Goal: Information Seeking & Learning: Learn about a topic

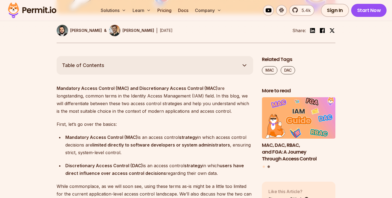
scroll to position [302, 0]
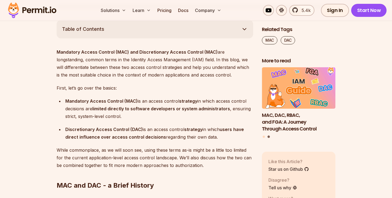
click at [150, 101] on div "Mandatory Access Control (MAC) is an access control strategy in which access co…" at bounding box center [159, 108] width 188 height 23
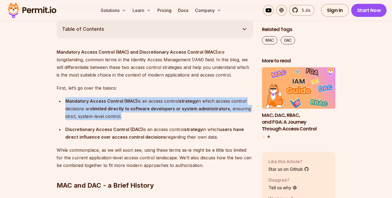
click at [150, 101] on div "Mandatory Access Control (MAC) is an access control strategy in which access co…" at bounding box center [159, 108] width 188 height 23
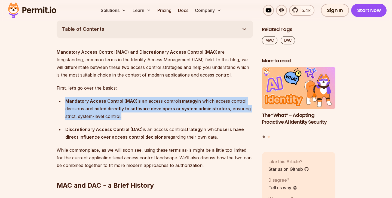
click at [150, 101] on div "Mandatory Access Control (MAC) is an access control strategy in which access co…" at bounding box center [159, 108] width 188 height 23
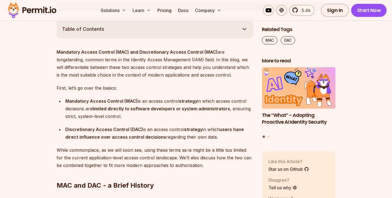
click at [141, 108] on strong "limited directly to software developers or system administrators" at bounding box center [161, 108] width 138 height 5
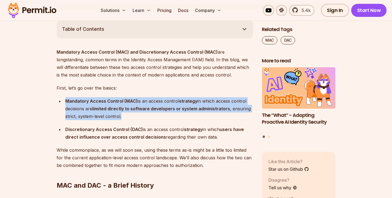
click at [141, 108] on strong "limited directly to software developers or system administrators" at bounding box center [161, 108] width 138 height 5
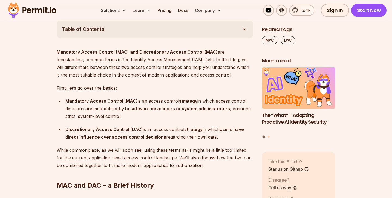
click at [141, 108] on strong "limited directly to software developers or system administrators" at bounding box center [161, 108] width 138 height 5
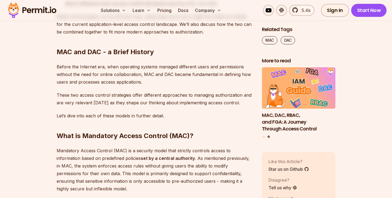
scroll to position [450, 0]
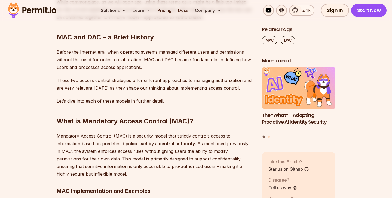
click at [170, 52] on p "Before the Internet era, when operating systems managed different users and per…" at bounding box center [155, 59] width 197 height 23
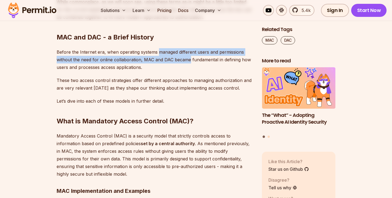
drag, startPoint x: 170, startPoint y: 52, endPoint x: 180, endPoint y: 61, distance: 13.1
click at [180, 61] on p "Before the Internet era, when operating systems managed different users and per…" at bounding box center [155, 59] width 197 height 23
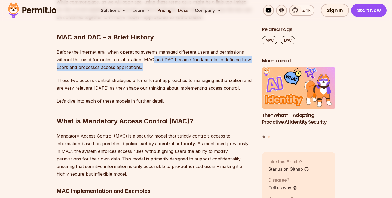
drag, startPoint x: 151, startPoint y: 61, endPoint x: 159, endPoint y: 75, distance: 16.1
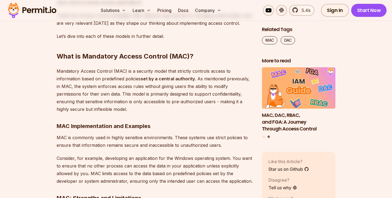
scroll to position [520, 0]
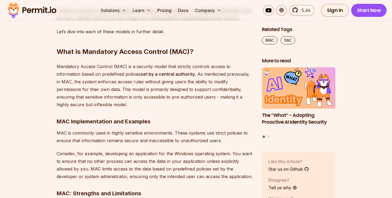
click at [128, 138] on p "MAC is commonly used in highly sensitive environments. These systems use strict…" at bounding box center [155, 136] width 197 height 15
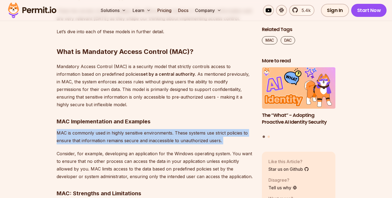
click at [128, 138] on p "MAC is commonly used in highly sensitive environments. These systems use strict…" at bounding box center [155, 136] width 197 height 15
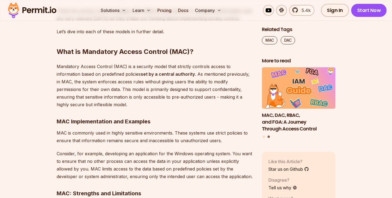
click at [132, 162] on p "Consider, for example, developing an application for the Windows operating syst…" at bounding box center [155, 165] width 197 height 31
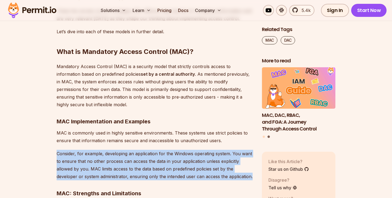
click at [132, 162] on p "Consider, for example, developing an application for the Windows operating syst…" at bounding box center [155, 165] width 197 height 31
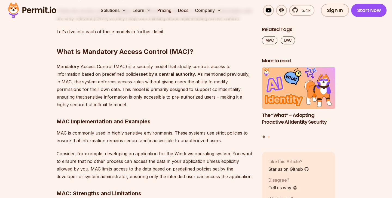
click at [175, 93] on p "Mandatory Access Control (MAC) is a security model that strictly controls acces…" at bounding box center [155, 86] width 197 height 46
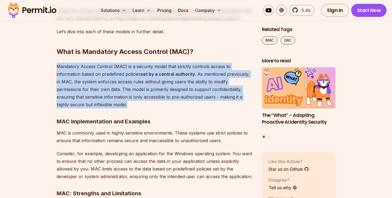
click at [175, 93] on p "Mandatory Access Control (MAC) is a security model that strictly controls acces…" at bounding box center [155, 86] width 197 height 46
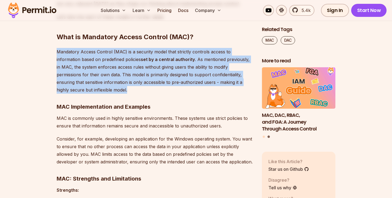
scroll to position [538, 0]
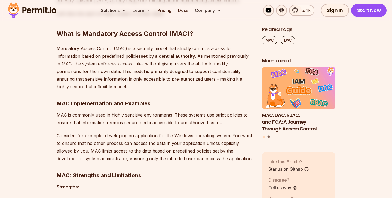
click at [165, 117] on p "MAC is commonly used in highly sensitive environments. These systems use strict…" at bounding box center [155, 118] width 197 height 15
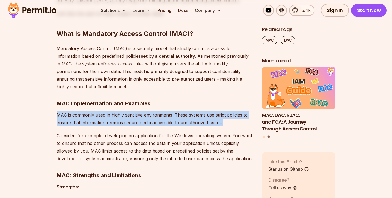
click at [165, 117] on p "MAC is commonly used in highly sensitive environments. These systems use strict…" at bounding box center [155, 118] width 197 height 15
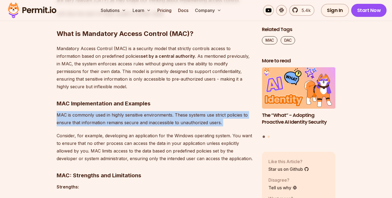
click at [165, 117] on p "MAC is commonly used in highly sensitive environments. These systems use strict…" at bounding box center [155, 118] width 197 height 15
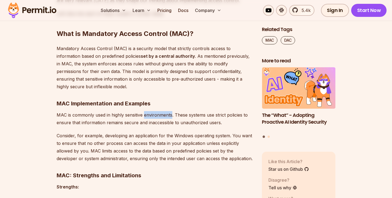
click at [165, 117] on p "MAC is commonly used in highly sensitive environments. These systems use strict…" at bounding box center [155, 118] width 197 height 15
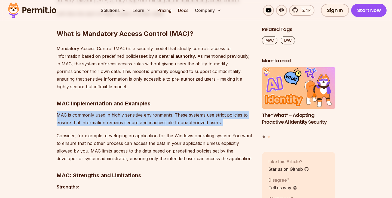
click at [165, 117] on p "MAC is commonly used in highly sensitive environments. These systems use strict…" at bounding box center [155, 118] width 197 height 15
click at [174, 116] on p "MAC is commonly used in highly sensitive environments. These systems use strict…" at bounding box center [155, 118] width 197 height 15
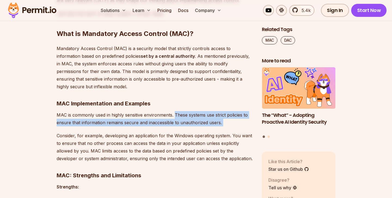
drag, startPoint x: 174, startPoint y: 116, endPoint x: 222, endPoint y: 122, distance: 47.8
click at [222, 122] on p "MAC is commonly used in highly sensitive environments. These systems use strict…" at bounding box center [155, 118] width 197 height 15
drag, startPoint x: 222, startPoint y: 122, endPoint x: 175, endPoint y: 117, distance: 46.7
click at [175, 117] on p "MAC is commonly used in highly sensitive environments. These systems use strict…" at bounding box center [155, 118] width 197 height 15
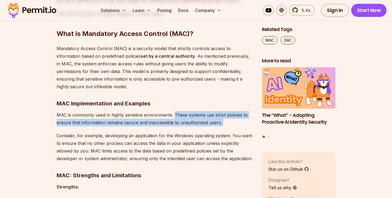
click at [175, 117] on p "MAC is commonly used in highly sensitive environments. These systems use strict…" at bounding box center [155, 118] width 197 height 15
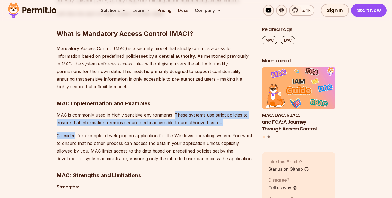
drag, startPoint x: 175, startPoint y: 117, endPoint x: 220, endPoint y: 128, distance: 45.6
click at [218, 121] on p "MAC is commonly used in highly sensitive environments. These systems use strict…" at bounding box center [155, 118] width 197 height 15
drag, startPoint x: 218, startPoint y: 121, endPoint x: 184, endPoint y: 113, distance: 34.9
click at [184, 113] on p "MAC is commonly used in highly sensitive environments. These systems use strict…" at bounding box center [155, 118] width 197 height 15
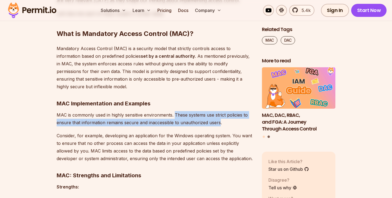
click at [184, 113] on p "MAC is commonly used in highly sensitive environments. These systems use strict…" at bounding box center [155, 118] width 197 height 15
drag, startPoint x: 184, startPoint y: 113, endPoint x: 220, endPoint y: 121, distance: 37.4
click at [220, 121] on p "MAC is commonly used in highly sensitive environments. These systems use strict…" at bounding box center [155, 118] width 197 height 15
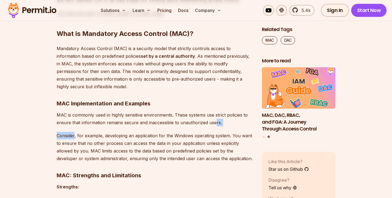
drag, startPoint x: 214, startPoint y: 123, endPoint x: 218, endPoint y: 127, distance: 5.6
click at [224, 126] on p "MAC is commonly used in highly sensitive environments. These systems use strict…" at bounding box center [155, 118] width 197 height 15
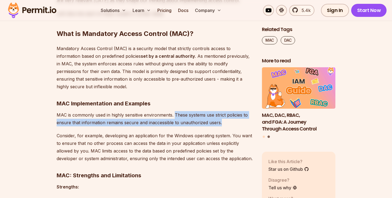
drag, startPoint x: 223, startPoint y: 124, endPoint x: 175, endPoint y: 117, distance: 48.8
click at [175, 117] on p "MAC is commonly used in highly sensitive environments. These systems use strict…" at bounding box center [155, 118] width 197 height 15
click at [179, 116] on p "MAC is commonly used in highly sensitive environments. These systems use strict…" at bounding box center [155, 118] width 197 height 15
drag, startPoint x: 179, startPoint y: 116, endPoint x: 221, endPoint y: 122, distance: 42.1
click at [221, 122] on p "MAC is commonly used in highly sensitive environments. These systems use strict…" at bounding box center [155, 118] width 197 height 15
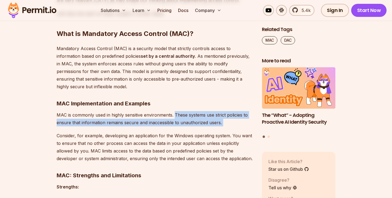
click at [179, 115] on p "MAC is commonly used in highly sensitive environments. These systems use strict…" at bounding box center [155, 118] width 197 height 15
drag, startPoint x: 179, startPoint y: 115, endPoint x: 221, endPoint y: 122, distance: 42.6
click at [221, 123] on p "MAC is commonly used in highly sensitive environments. These systems use strict…" at bounding box center [155, 118] width 197 height 15
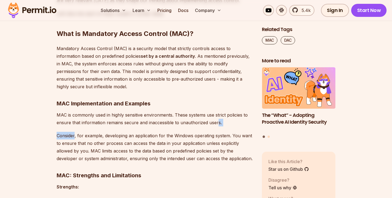
drag, startPoint x: 217, startPoint y: 123, endPoint x: 220, endPoint y: 129, distance: 6.5
click at [225, 123] on p "MAC is commonly used in highly sensitive environments. These systems use strict…" at bounding box center [155, 118] width 197 height 15
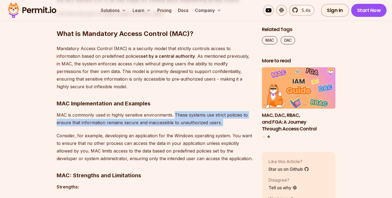
drag, startPoint x: 225, startPoint y: 123, endPoint x: 178, endPoint y: 117, distance: 48.1
click at [178, 117] on p "MAC is commonly used in highly sensitive environments. These systems use strict…" at bounding box center [155, 118] width 197 height 15
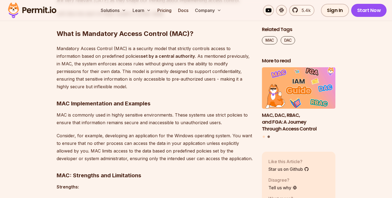
click at [181, 115] on p "MAC is commonly used in highly sensitive environments. These systems use strict…" at bounding box center [155, 118] width 197 height 15
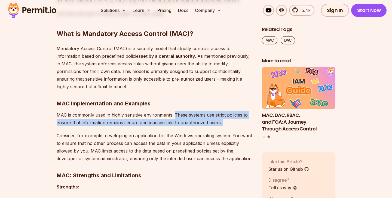
drag, startPoint x: 181, startPoint y: 115, endPoint x: 220, endPoint y: 125, distance: 39.8
click at [220, 125] on p "MAC is commonly used in highly sensitive environments. These systems use strict…" at bounding box center [155, 118] width 197 height 15
drag, startPoint x: 193, startPoint y: 115, endPoint x: 202, endPoint y: 127, distance: 15.2
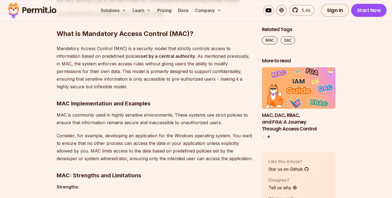
click at [178, 116] on p "MAC is commonly used in highly sensitive environments. These systems use strict…" at bounding box center [155, 118] width 197 height 15
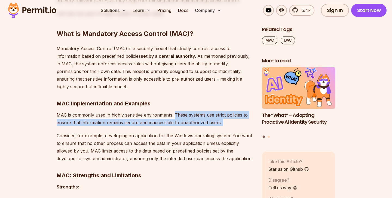
drag, startPoint x: 178, startPoint y: 116, endPoint x: 225, endPoint y: 126, distance: 48.3
click at [225, 126] on p "MAC is commonly used in highly sensitive environments. These systems use strict…" at bounding box center [155, 118] width 197 height 15
click at [218, 124] on p "MAC is commonly used in highly sensitive environments. These systems use strict…" at bounding box center [155, 118] width 197 height 15
drag, startPoint x: 218, startPoint y: 124, endPoint x: 178, endPoint y: 116, distance: 40.8
click at [178, 116] on p "MAC is commonly used in highly sensitive environments. These systems use strict…" at bounding box center [155, 118] width 197 height 15
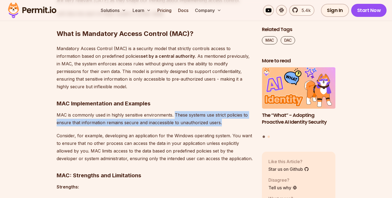
click at [178, 116] on p "MAC is commonly used in highly sensitive environments. These systems use strict…" at bounding box center [155, 118] width 197 height 15
drag, startPoint x: 178, startPoint y: 116, endPoint x: 219, endPoint y: 124, distance: 41.7
click at [219, 124] on p "MAC is commonly used in highly sensitive environments. These systems use strict…" at bounding box center [155, 118] width 197 height 15
click at [179, 117] on p "MAC is commonly used in highly sensitive environments. These systems use strict…" at bounding box center [155, 118] width 197 height 15
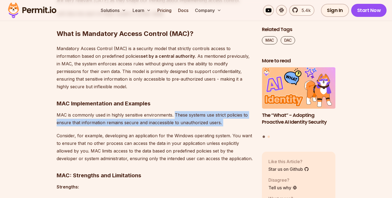
drag, startPoint x: 179, startPoint y: 117, endPoint x: 220, endPoint y: 125, distance: 42.5
click at [220, 125] on p "MAC is commonly used in highly sensitive environments. These systems use strict…" at bounding box center [155, 118] width 197 height 15
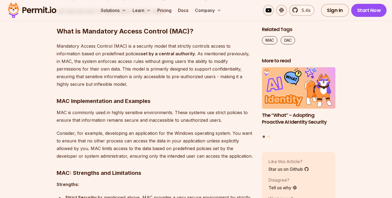
click at [140, 129] on p "Consider, for example, developing an application for the Windows operating syst…" at bounding box center [155, 144] width 197 height 31
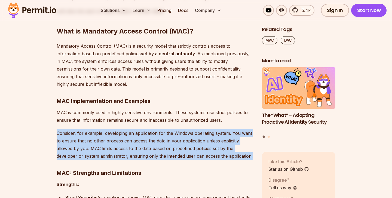
click at [140, 129] on p "Consider, for example, developing an application for the Windows operating syst…" at bounding box center [155, 144] width 197 height 31
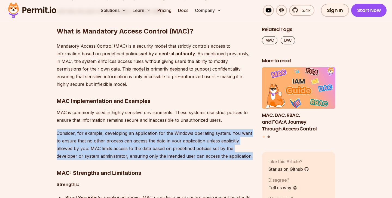
click at [140, 129] on p "Consider, for example, developing an application for the Windows operating syst…" at bounding box center [155, 144] width 197 height 31
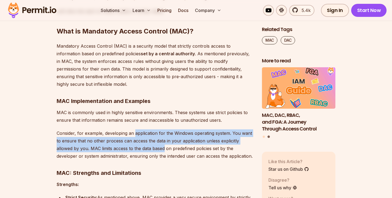
drag, startPoint x: 140, startPoint y: 129, endPoint x: 154, endPoint y: 147, distance: 22.3
click at [154, 147] on p "Consider, for example, developing an application for the Windows operating syst…" at bounding box center [155, 144] width 197 height 31
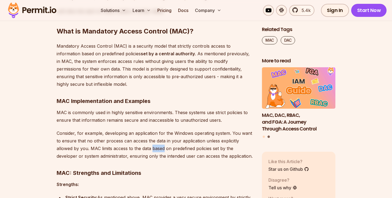
click at [154, 147] on p "Consider, for example, developing an application for the Windows operating syst…" at bounding box center [155, 144] width 197 height 31
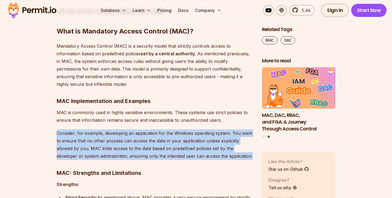
click at [154, 147] on p "Consider, for example, developing an application for the Windows operating syst…" at bounding box center [155, 144] width 197 height 31
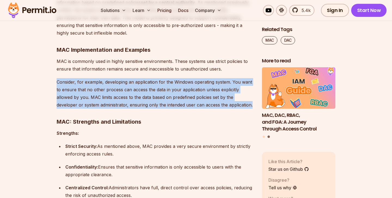
scroll to position [590, 0]
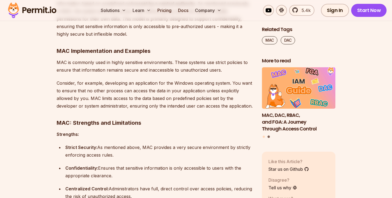
click at [154, 147] on div "Strict Security: As mentioned above, MAC provides a very secure environment by …" at bounding box center [159, 151] width 188 height 15
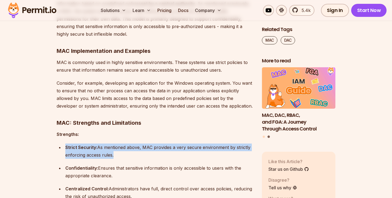
click at [154, 147] on div "Strict Security: As mentioned above, MAC provides a very secure environment by …" at bounding box center [159, 151] width 188 height 15
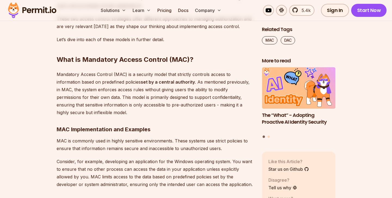
scroll to position [511, 0]
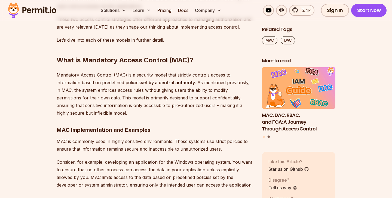
click at [139, 96] on p "Mandatory Access Control (MAC) is a security model that strictly controls acces…" at bounding box center [155, 94] width 197 height 46
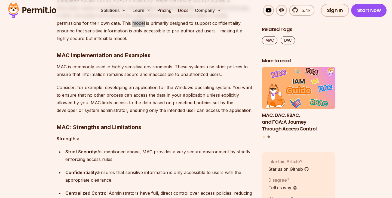
scroll to position [587, 0]
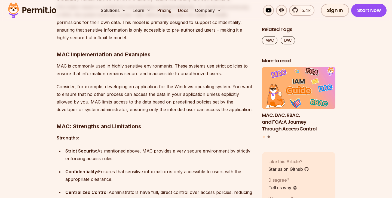
click at [107, 70] on p "MAC is commonly used in highly sensitive environments. These systems use strict…" at bounding box center [155, 69] width 197 height 15
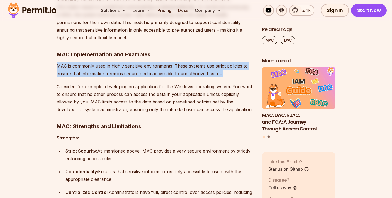
click at [107, 70] on p "MAC is commonly used in highly sensitive environments. These systems use strict…" at bounding box center [155, 69] width 197 height 15
click at [107, 66] on p "MAC is commonly used in highly sensitive environments. These systems use strict…" at bounding box center [155, 69] width 197 height 15
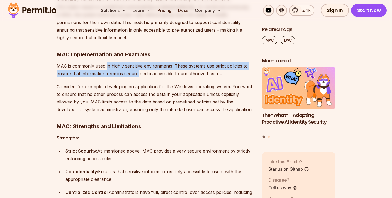
drag, startPoint x: 107, startPoint y: 66, endPoint x: 128, endPoint y: 75, distance: 22.7
click at [128, 75] on p "MAC is commonly used in highly sensitive environments. These systems use strict…" at bounding box center [155, 69] width 197 height 15
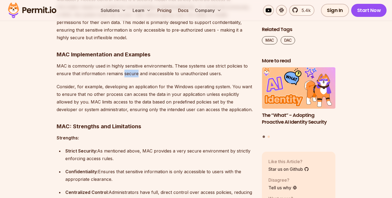
click at [128, 75] on p "MAC is commonly used in highly sensitive environments. These systems use strict…" at bounding box center [155, 69] width 197 height 15
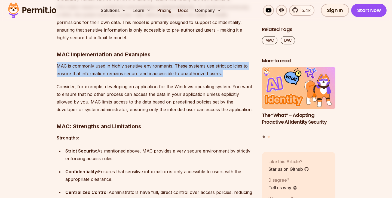
click at [128, 75] on p "MAC is commonly used in highly sensitive environments. These systems use strict…" at bounding box center [155, 69] width 197 height 15
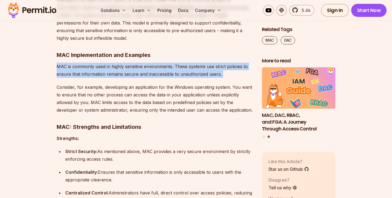
scroll to position [585, 0]
